Goal: Task Accomplishment & Management: Use online tool/utility

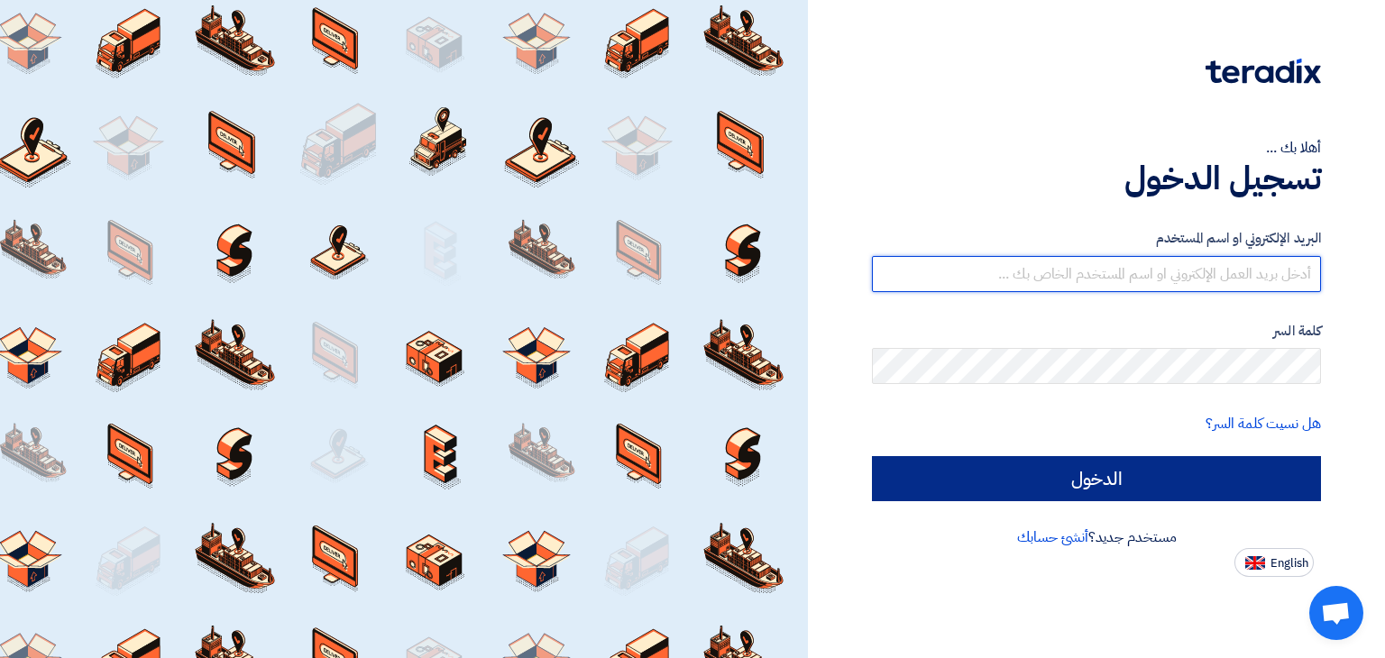
type input "[EMAIL_ADDRESS][DOMAIN_NAME]"
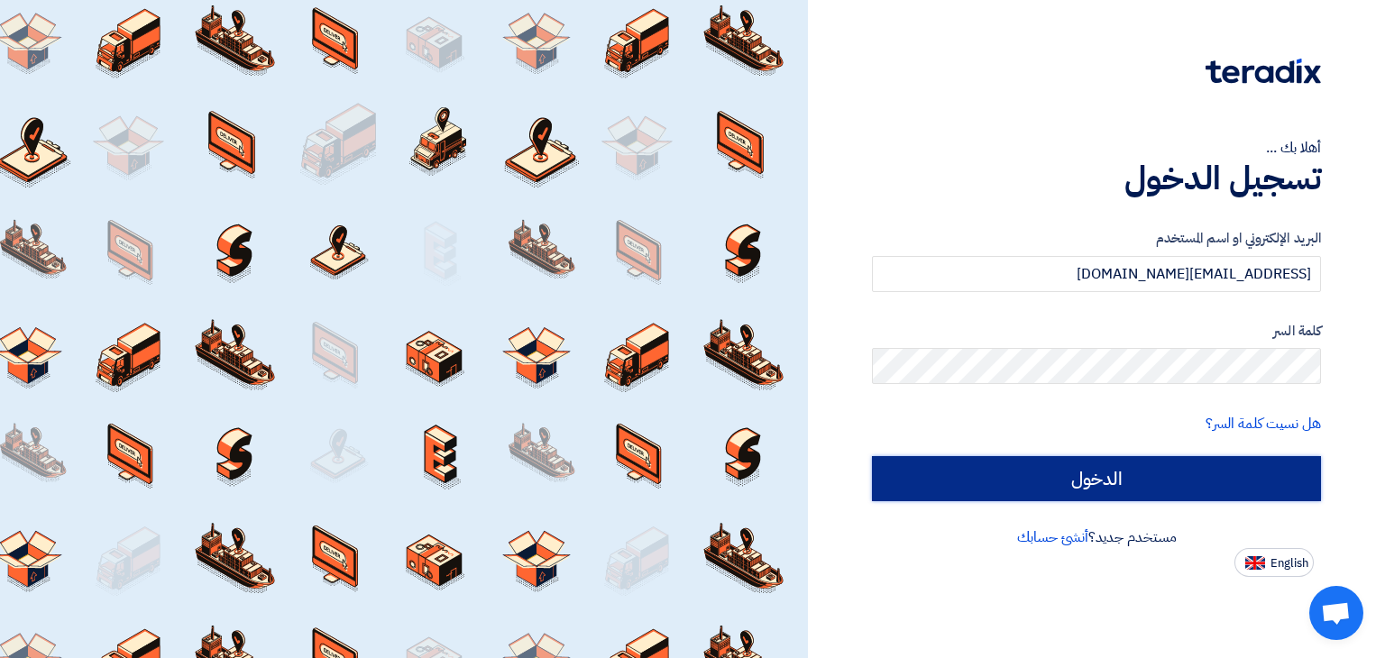
click at [1097, 473] on input "الدخول" at bounding box center [1096, 478] width 449 height 45
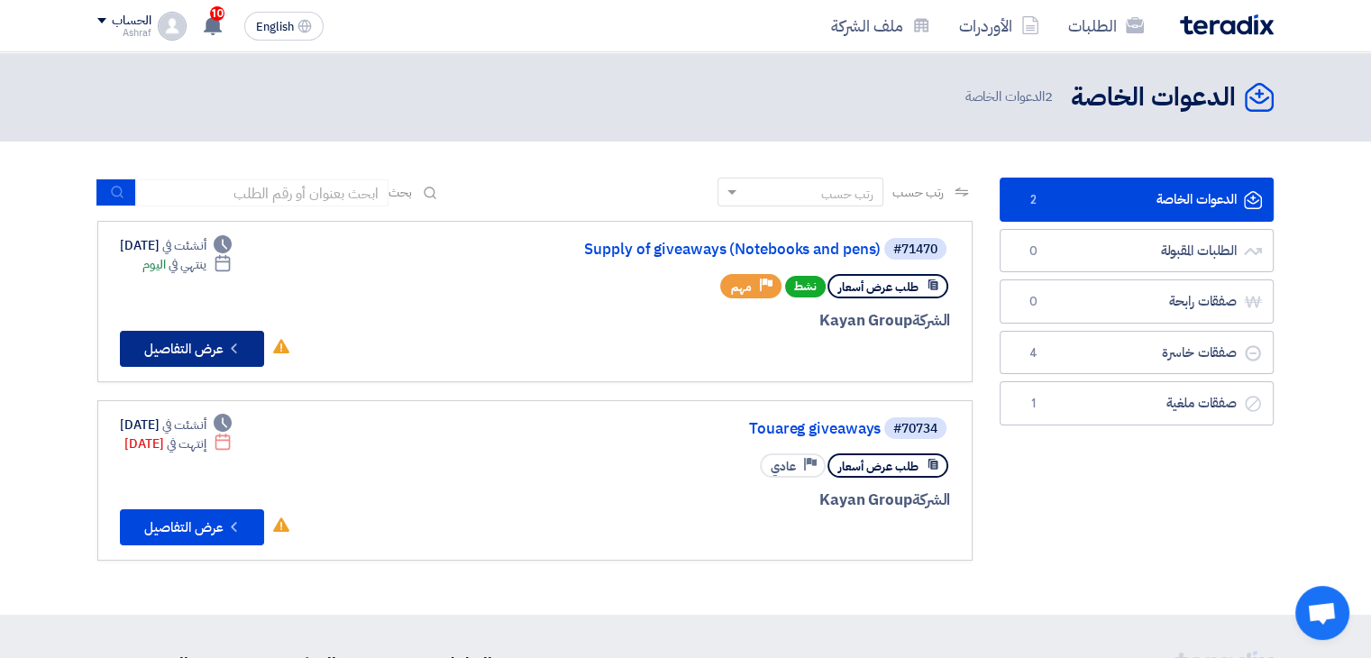
click at [202, 351] on button "Check details عرض التفاصيل" at bounding box center [192, 349] width 144 height 36
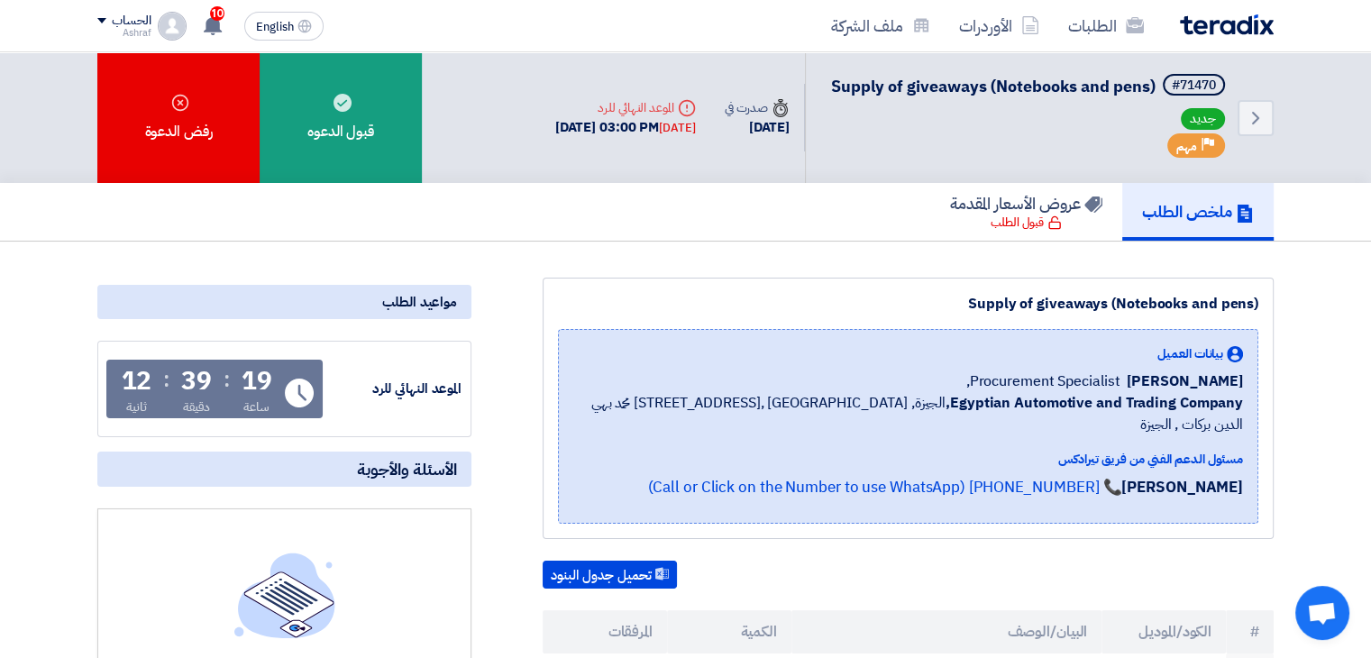
scroll to position [270, 0]
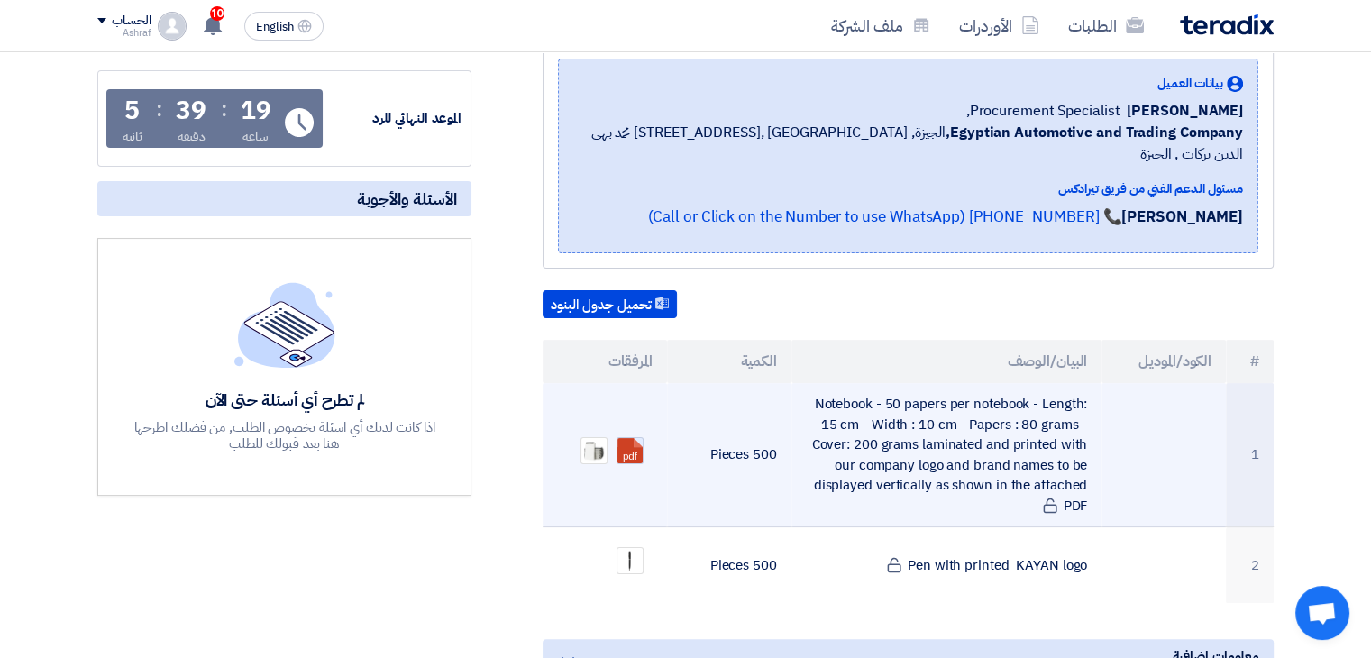
click at [627, 444] on link at bounding box center [689, 492] width 144 height 108
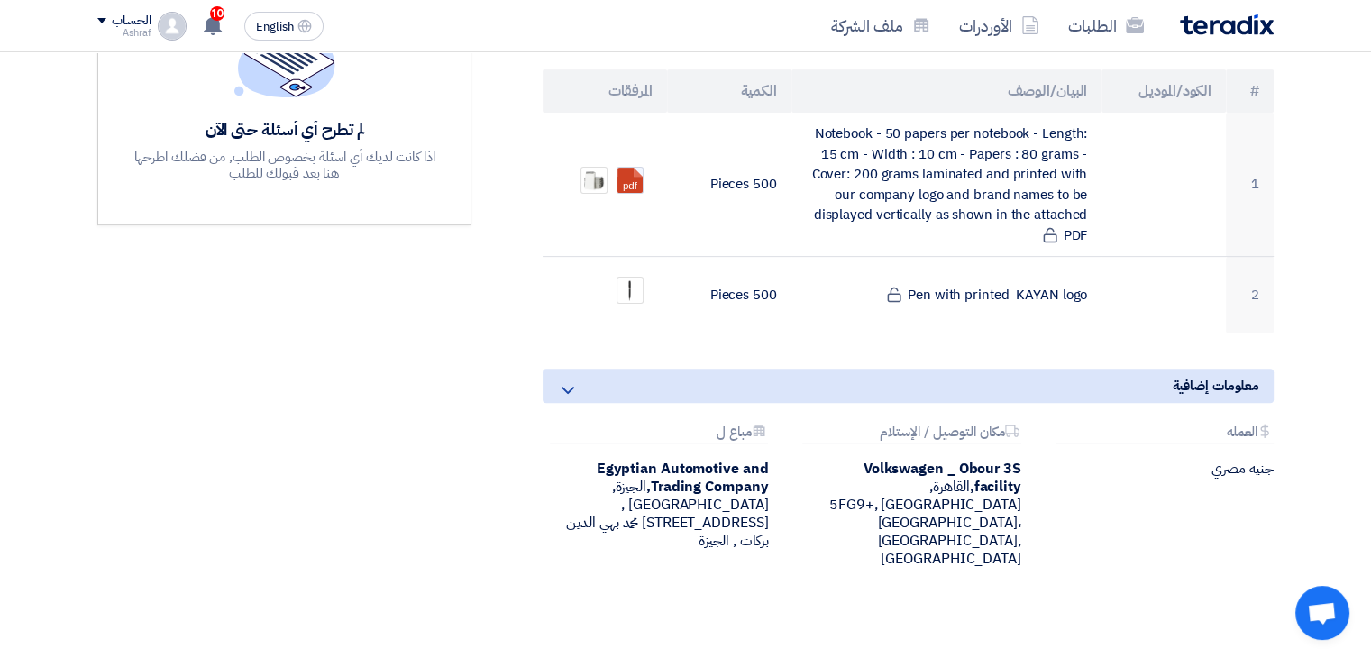
scroll to position [0, 0]
